Goal: Information Seeking & Learning: Check status

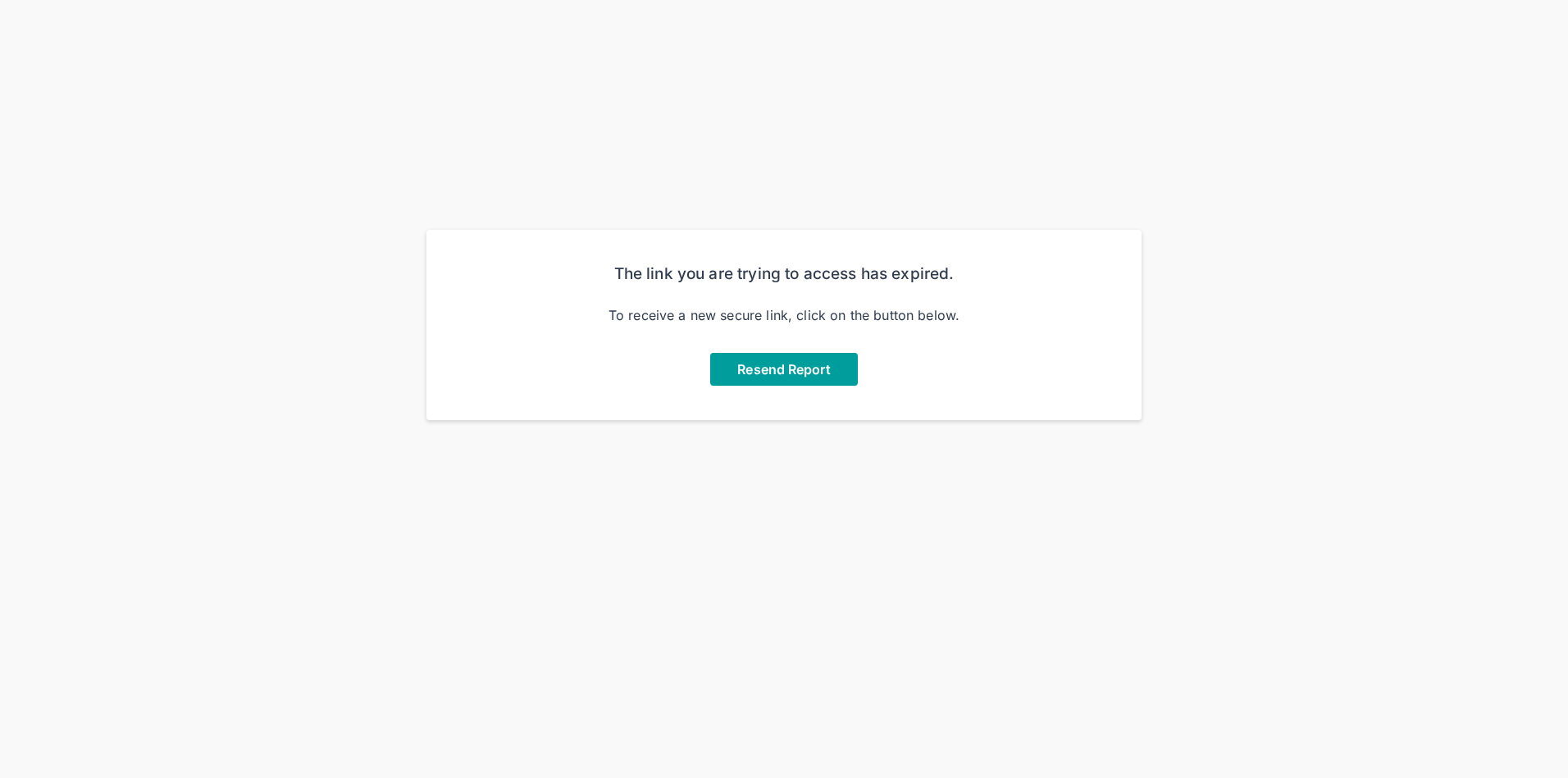
click at [788, 377] on span "Resend Report" at bounding box center [784, 369] width 92 height 17
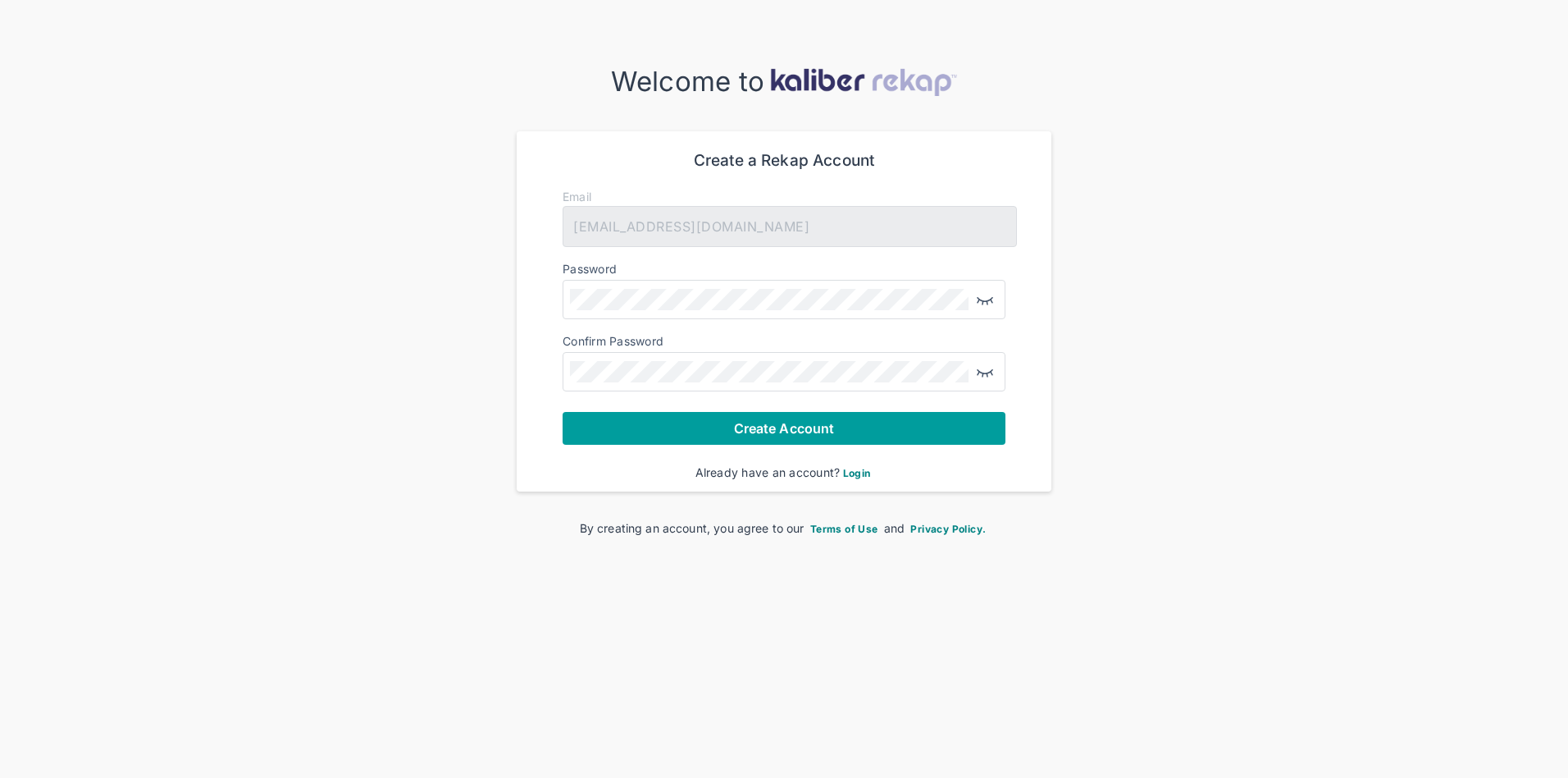
click at [878, 432] on button "Create Account" at bounding box center [784, 428] width 443 height 33
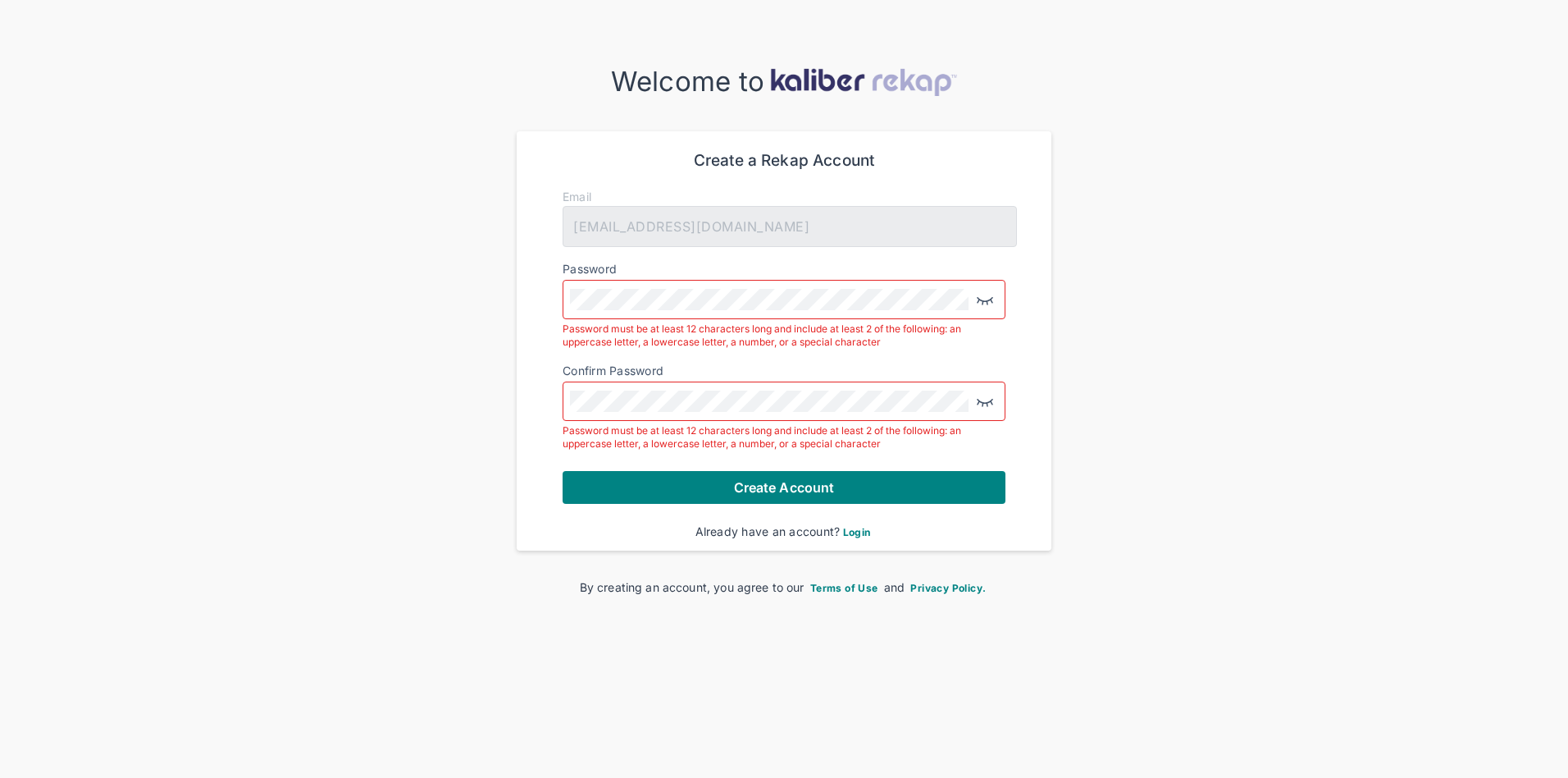
click at [864, 533] on span "Login" at bounding box center [857, 531] width 28 height 13
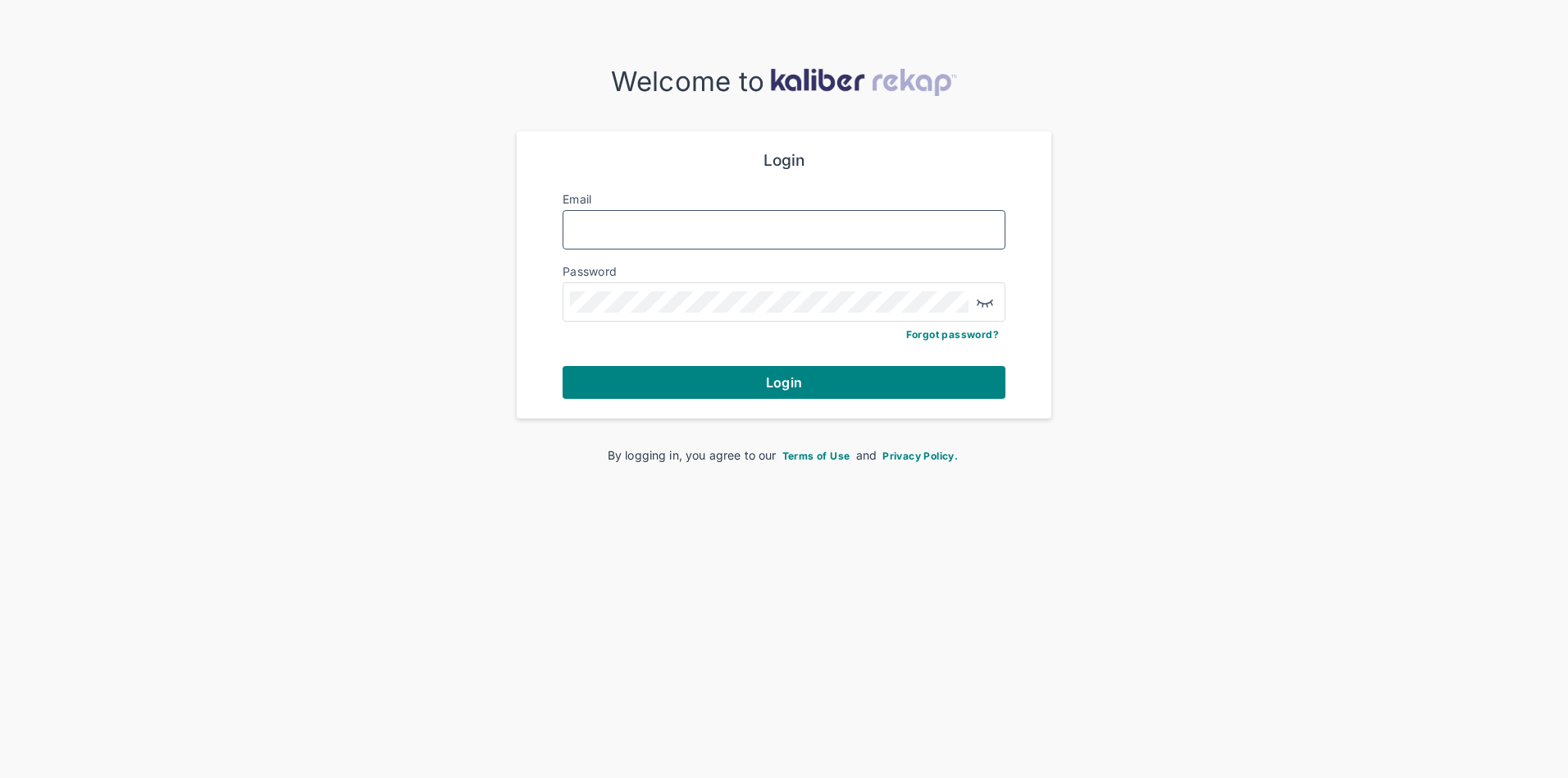
click at [752, 236] on input "Email" at bounding box center [784, 229] width 428 height 21
type input "**********"
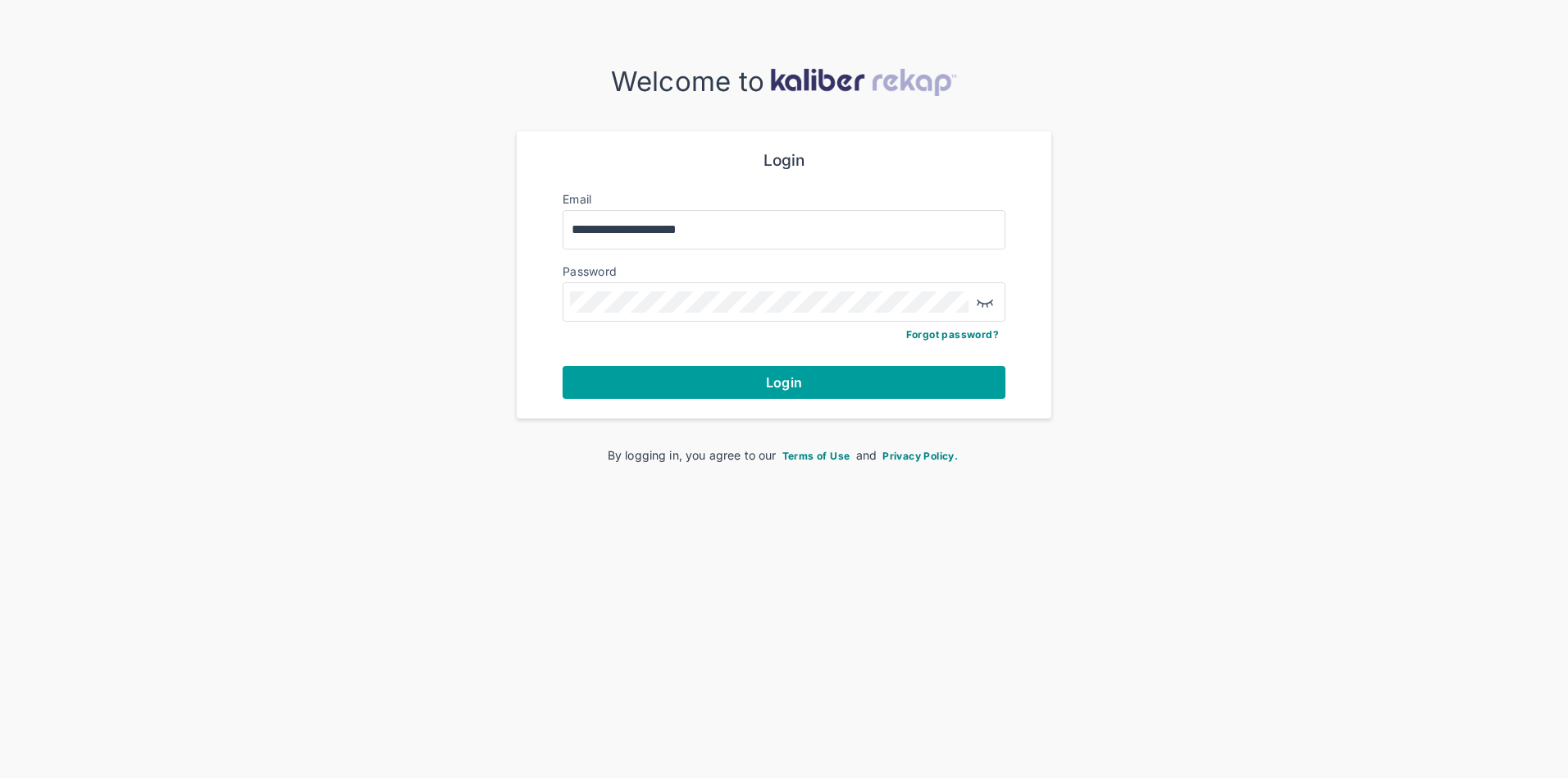
click at [820, 384] on button "Login" at bounding box center [784, 382] width 443 height 33
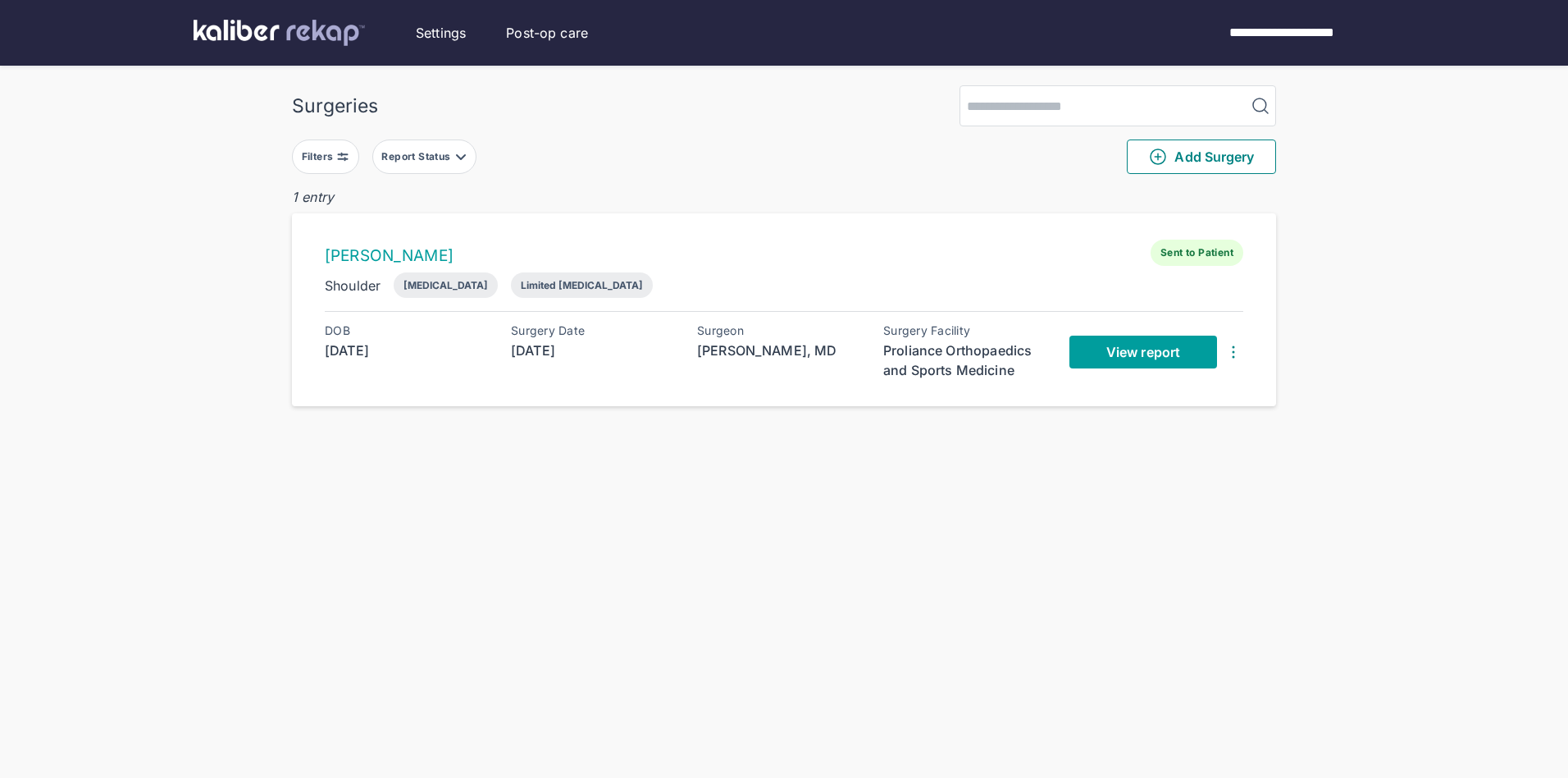
click at [1128, 357] on span "View report" at bounding box center [1143, 352] width 74 height 17
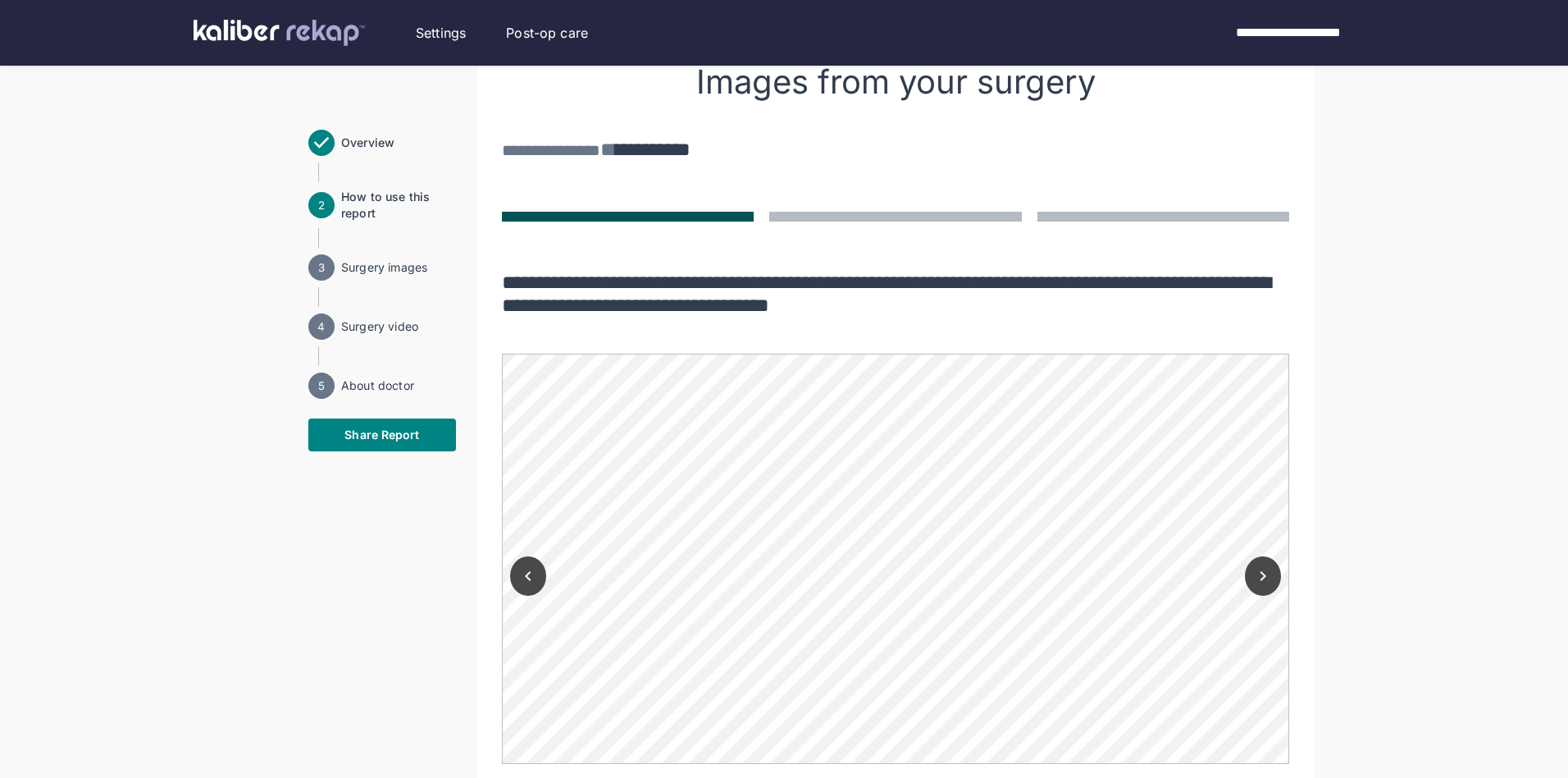
scroll to position [1038, 0]
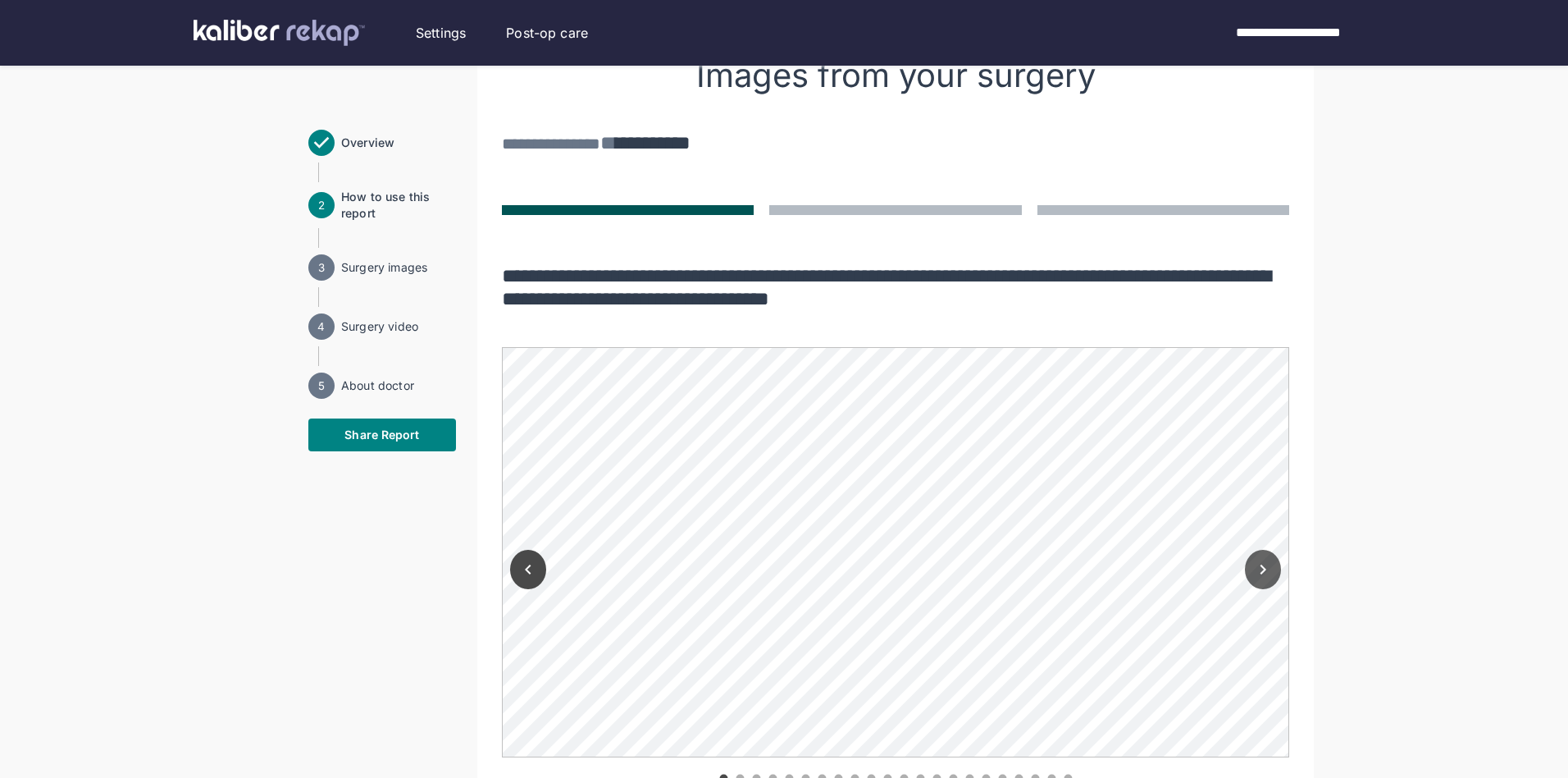
click at [1255, 560] on icon "Next" at bounding box center [1262, 569] width 19 height 19
click at [1257, 560] on icon "Next" at bounding box center [1262, 569] width 19 height 19
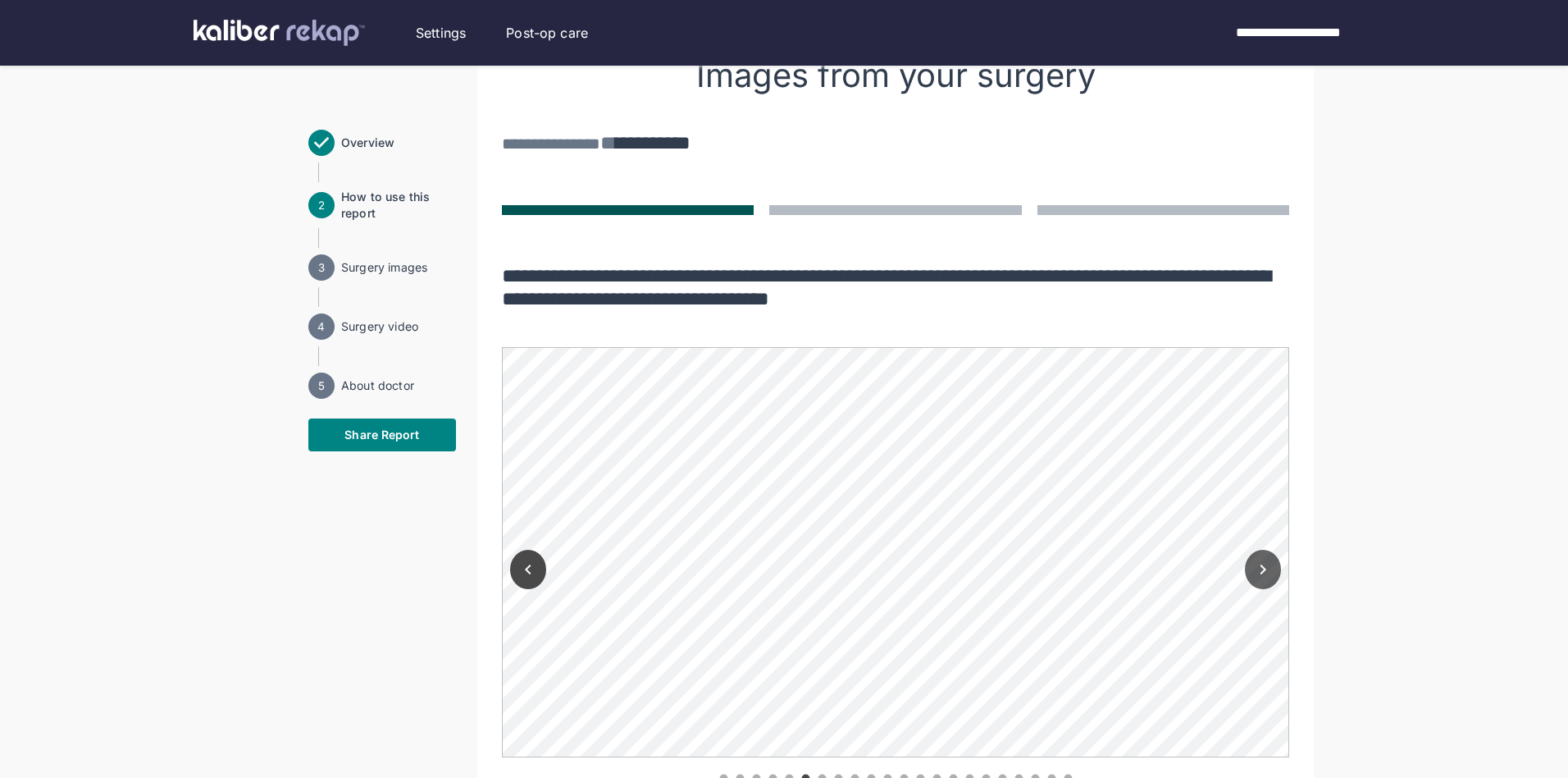
click at [1257, 560] on icon "Next" at bounding box center [1262, 569] width 19 height 19
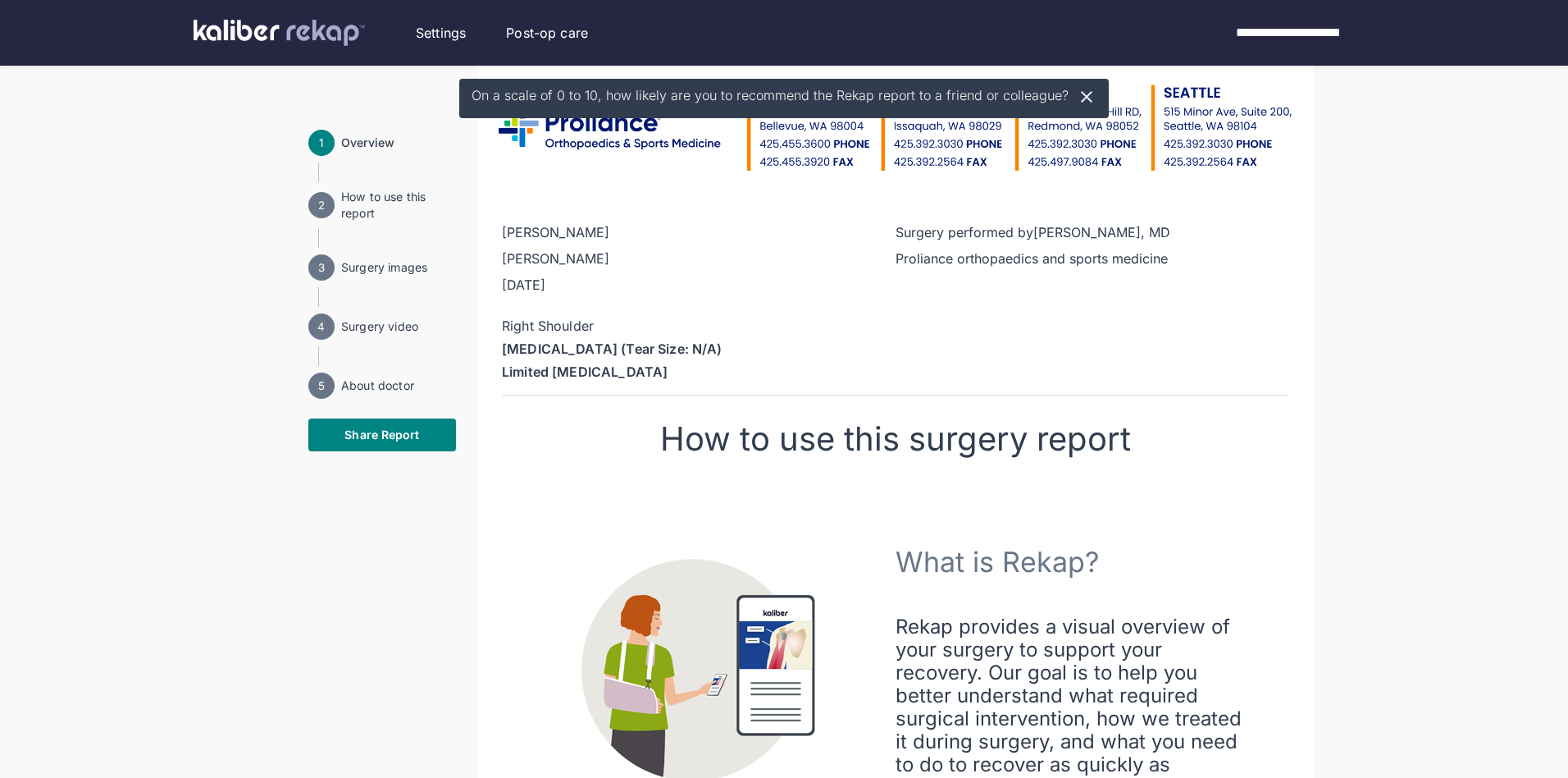
scroll to position [0, 0]
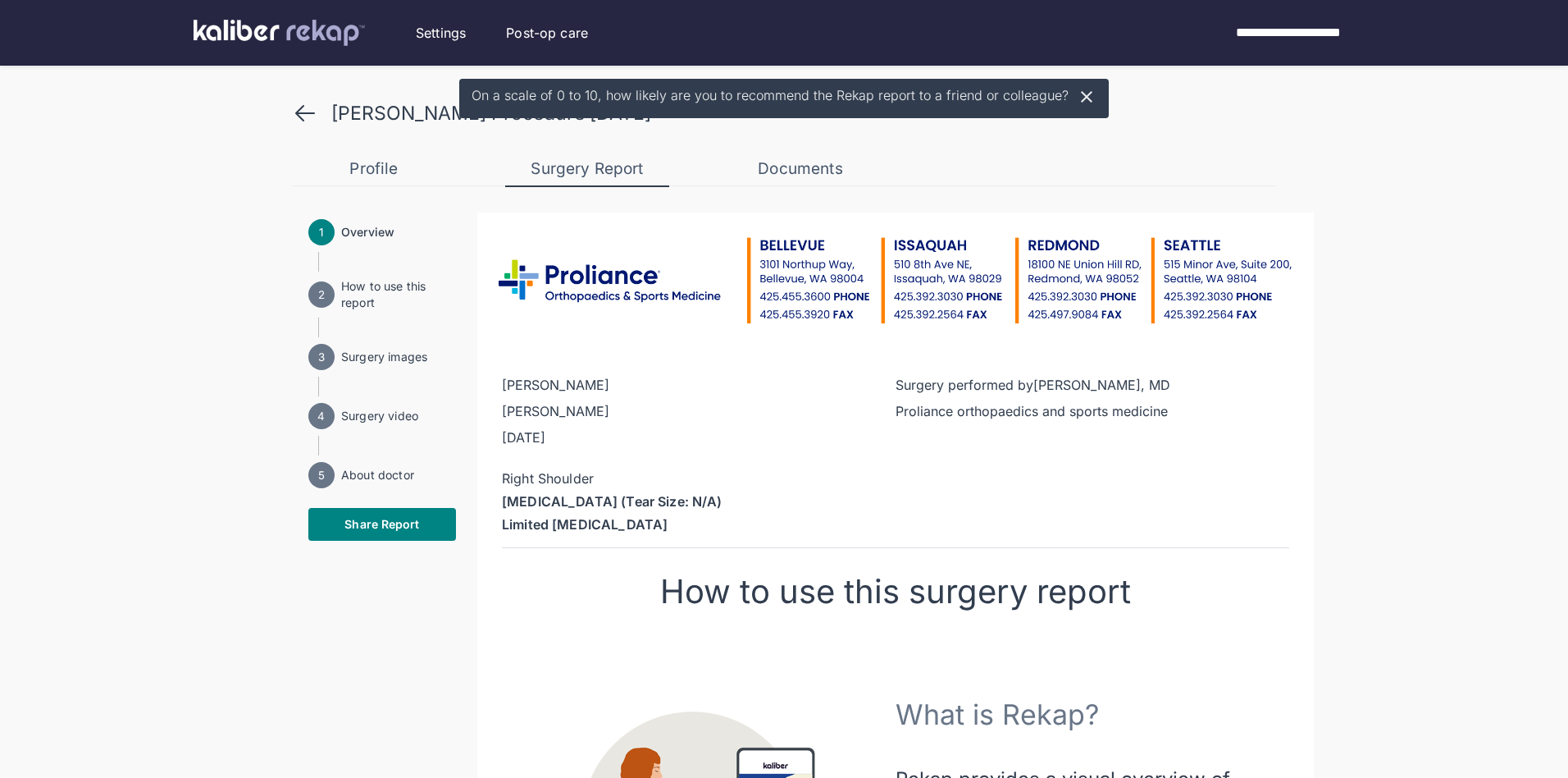
click at [1085, 97] on icon at bounding box center [1086, 97] width 19 height 19
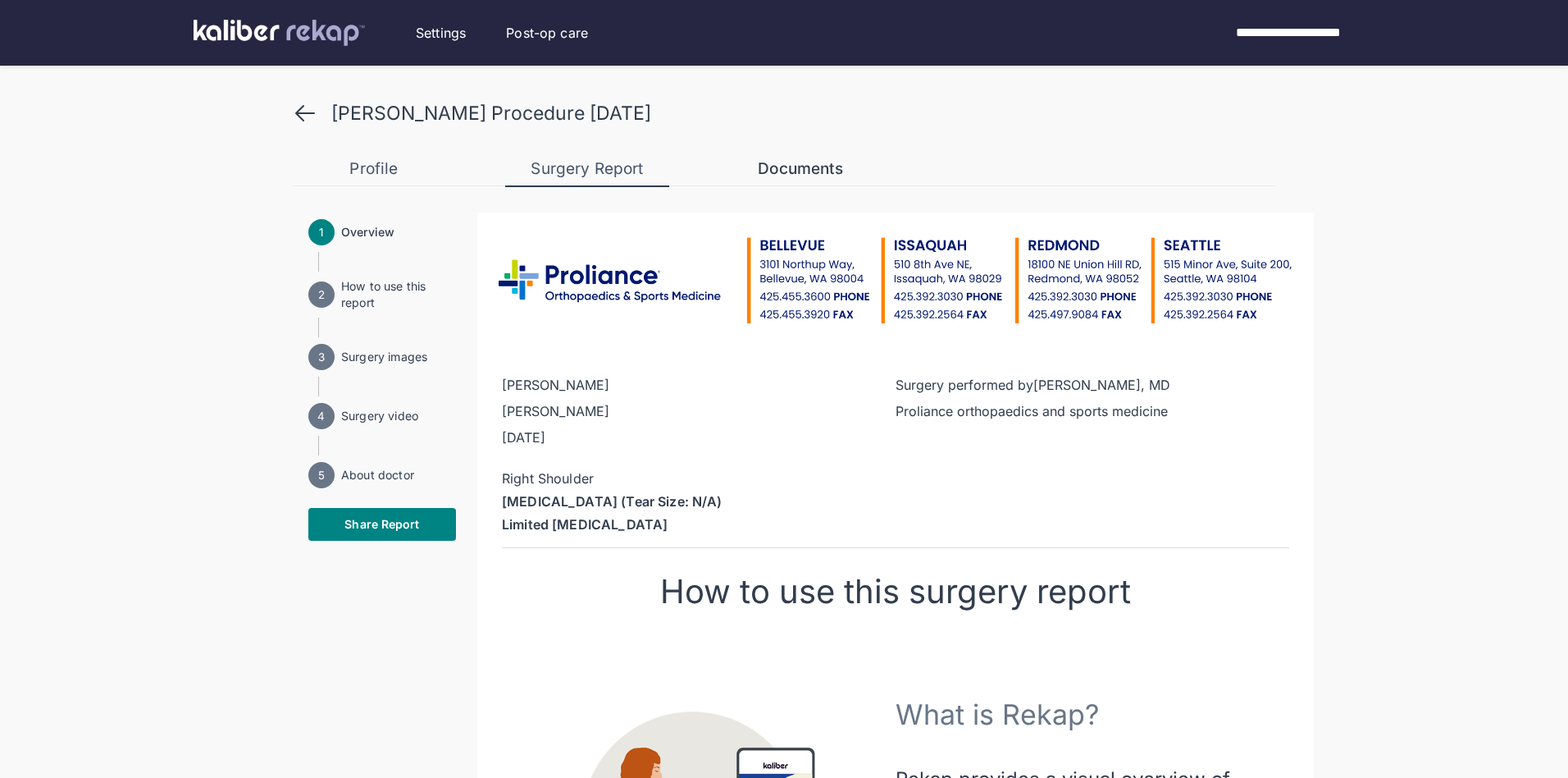
click at [820, 171] on div "Documents" at bounding box center [800, 169] width 164 height 19
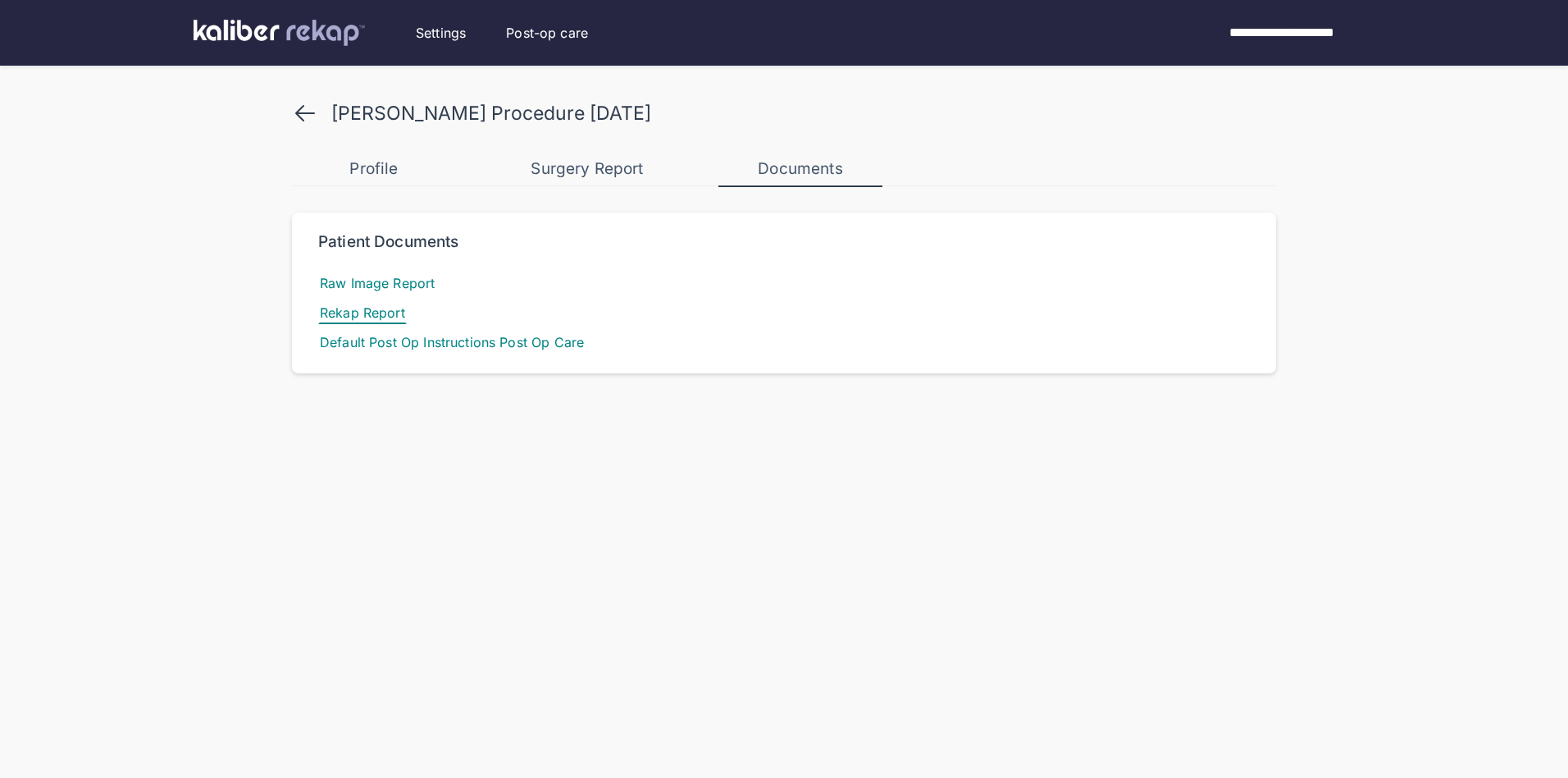
click at [387, 310] on span "Rekap Report" at bounding box center [362, 312] width 89 height 23
click at [417, 284] on span "Raw Image Report" at bounding box center [377, 283] width 118 height 23
click at [531, 346] on span "Default Post Op Instructions Post Op Care" at bounding box center [451, 342] width 268 height 23
click at [607, 169] on div "Surgery Report" at bounding box center [586, 169] width 164 height 19
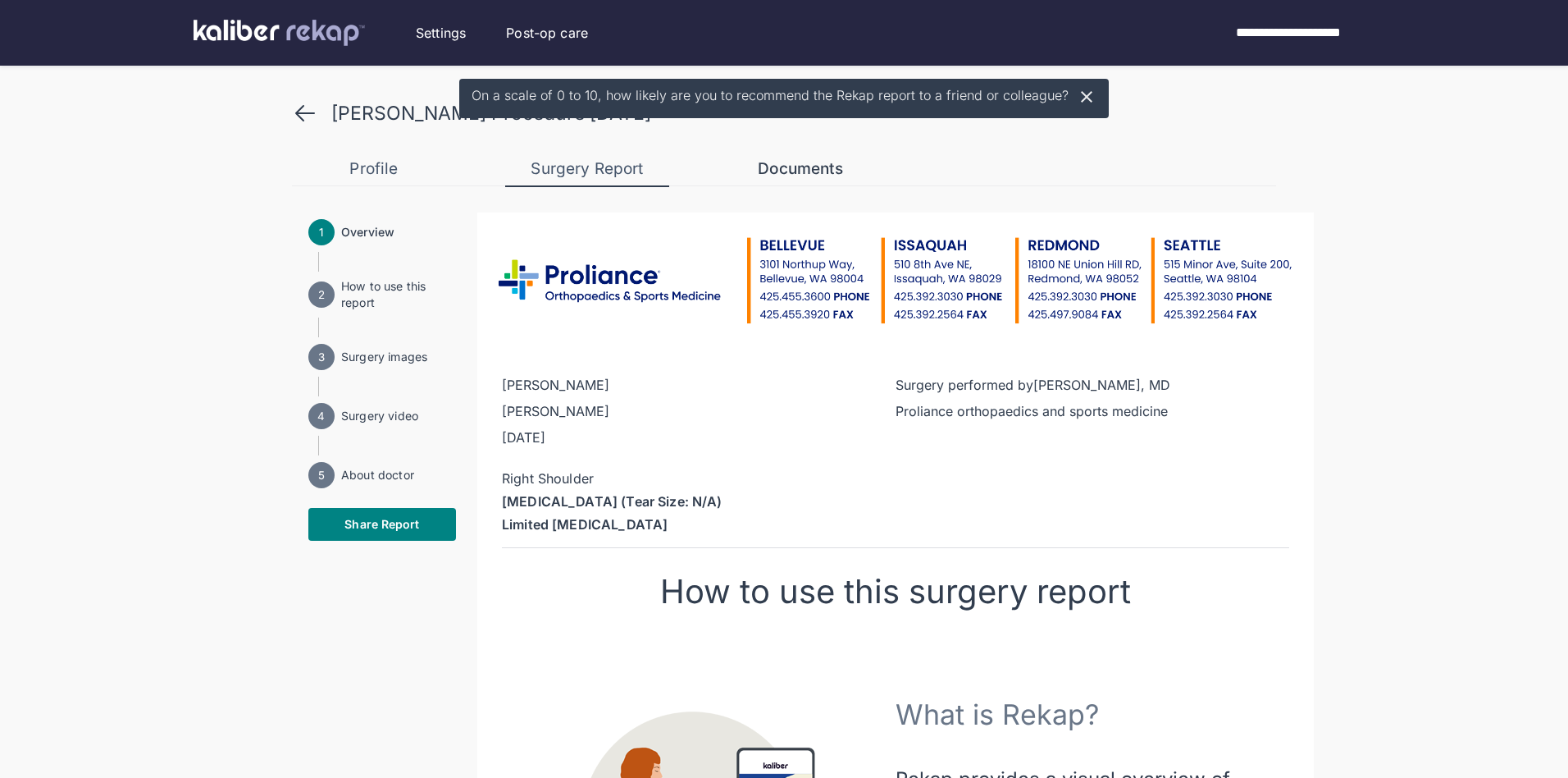
click at [789, 180] on button "Documents" at bounding box center [800, 169] width 164 height 33
